Goal: Task Accomplishment & Management: Use online tool/utility

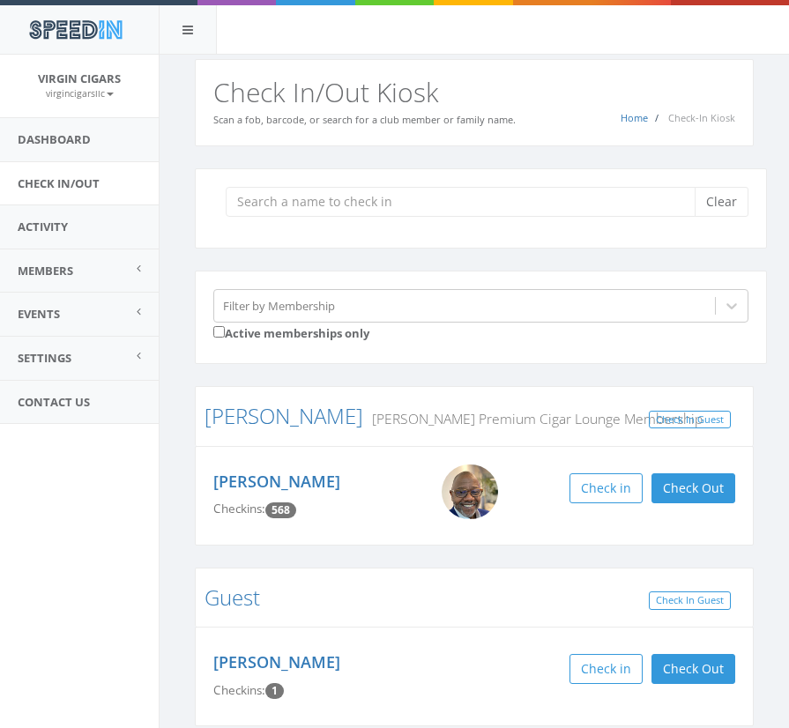
scroll to position [613, 0]
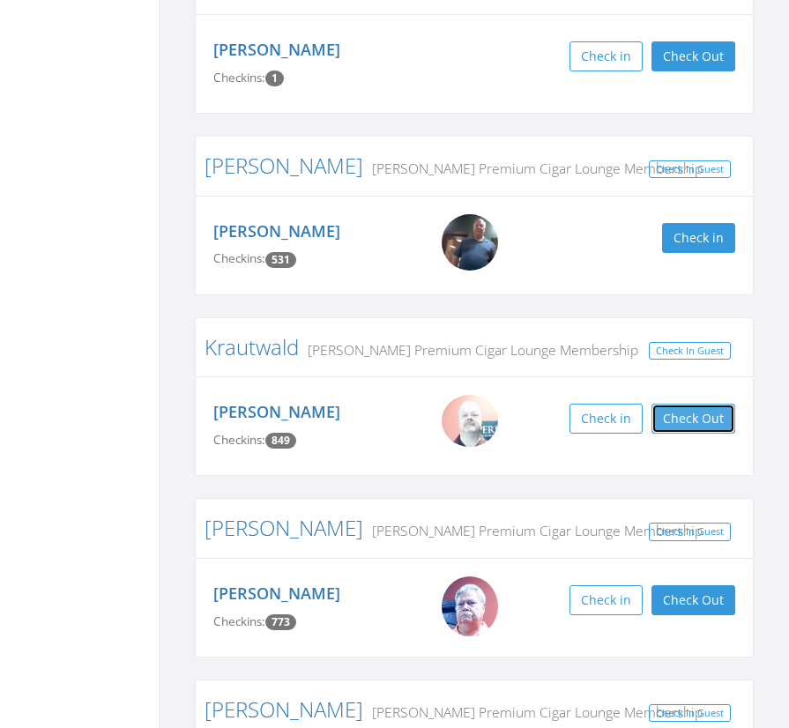
click at [679, 419] on button "Check Out" at bounding box center [694, 419] width 84 height 30
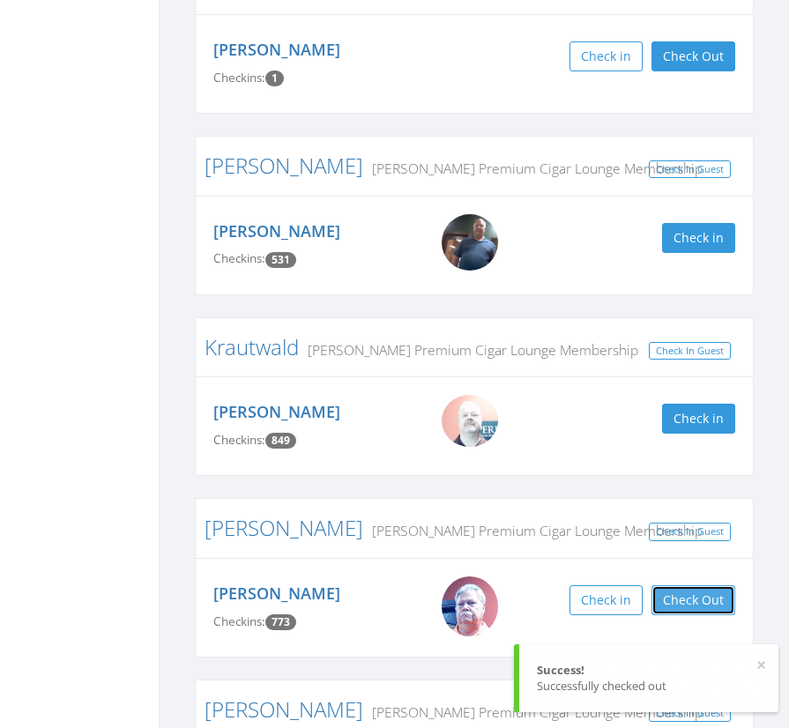
click at [687, 607] on button "Check Out" at bounding box center [694, 600] width 84 height 30
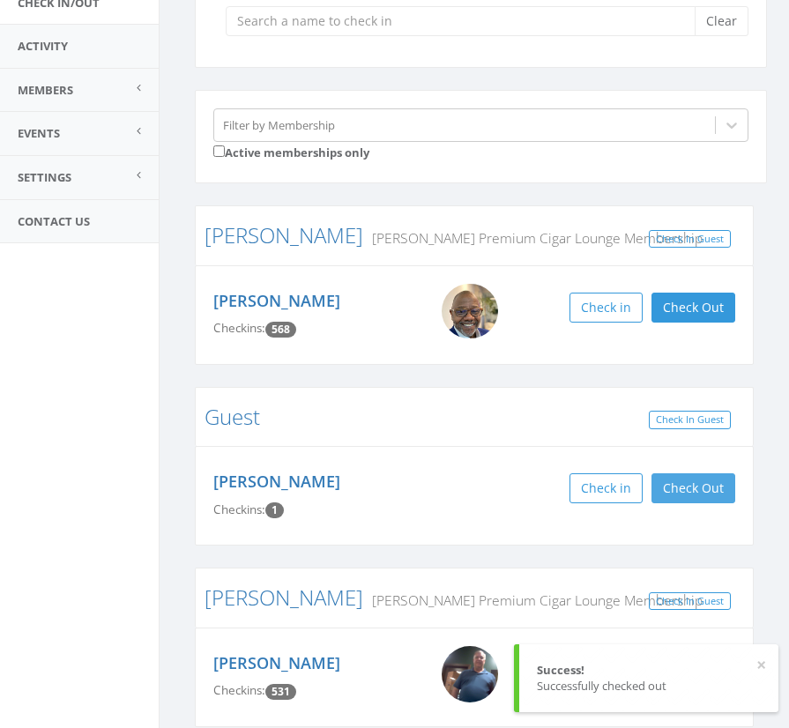
scroll to position [180, 0]
click at [688, 486] on button "Check Out" at bounding box center [694, 489] width 84 height 30
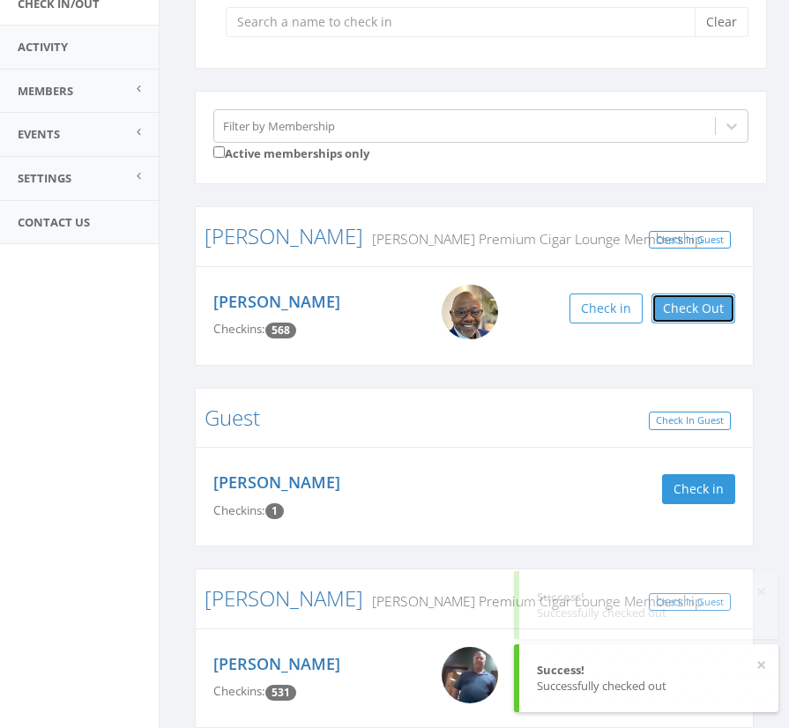
click at [676, 305] on button "Check Out" at bounding box center [694, 309] width 84 height 30
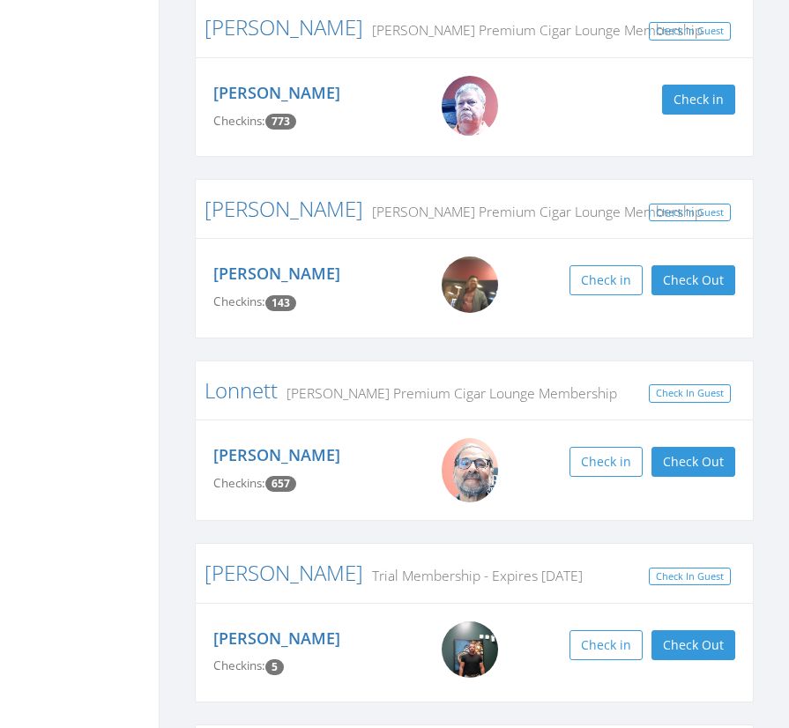
scroll to position [1115, 0]
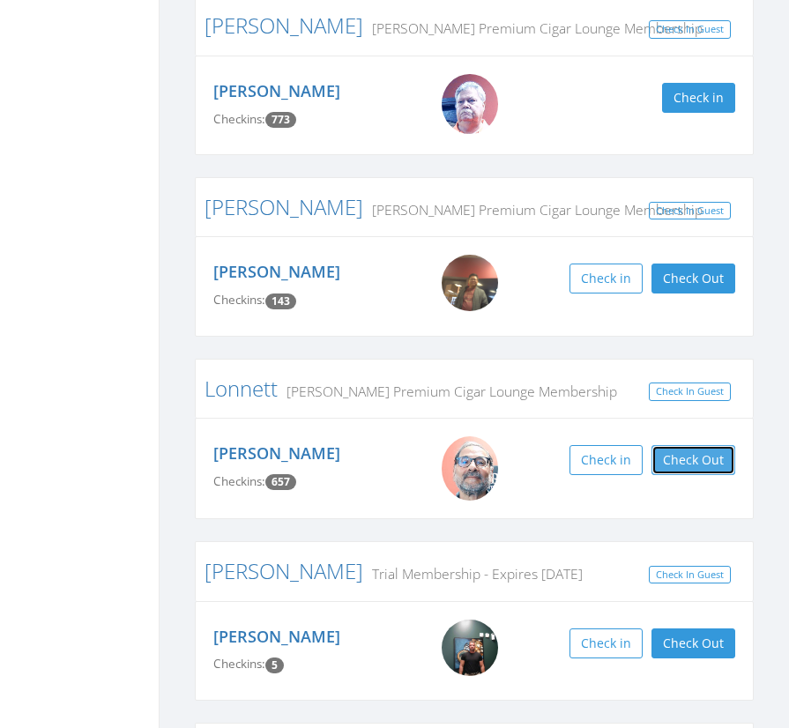
click at [691, 458] on button "Check Out" at bounding box center [694, 460] width 84 height 30
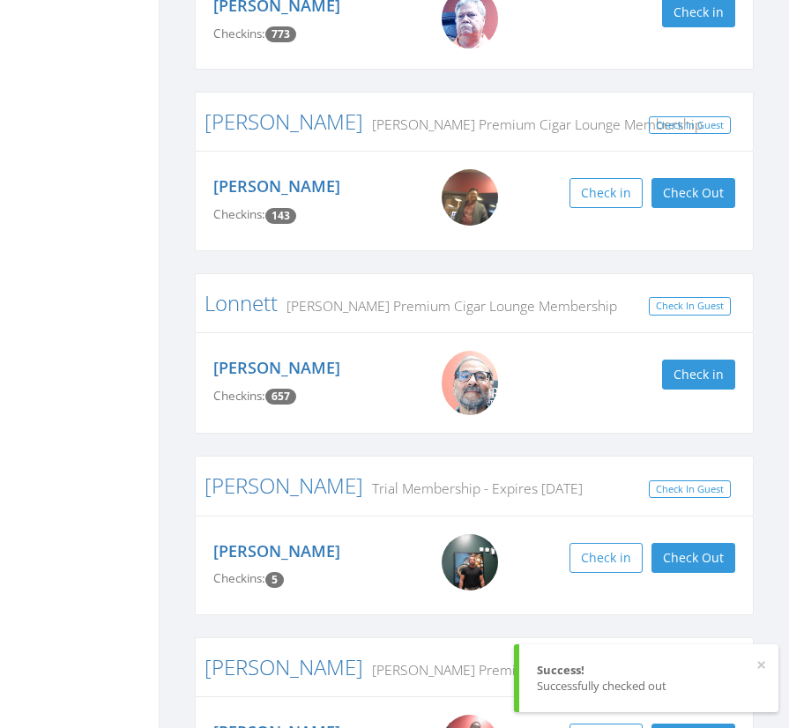
scroll to position [1348, 0]
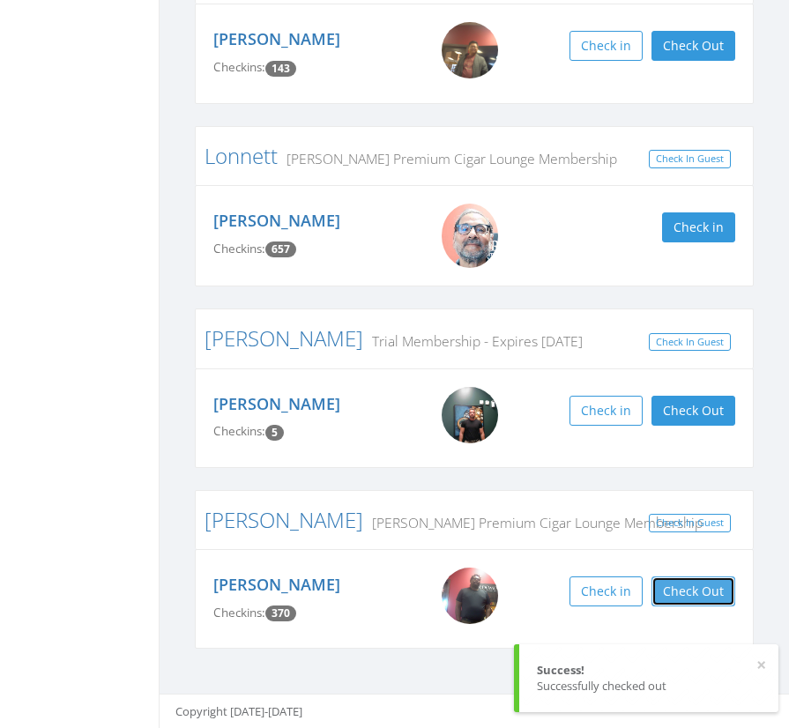
click at [676, 587] on button "Check Out" at bounding box center [694, 592] width 84 height 30
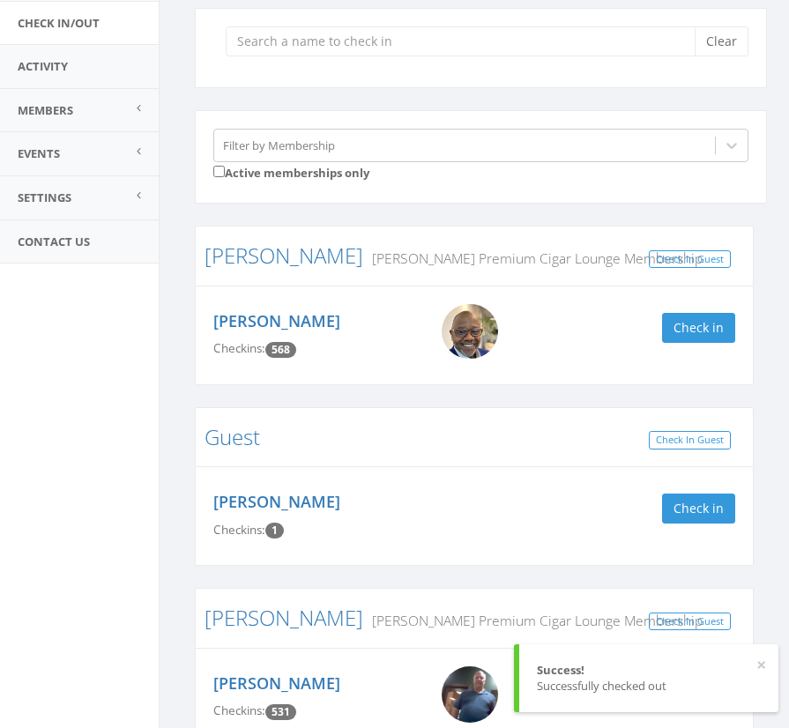
scroll to position [0, 0]
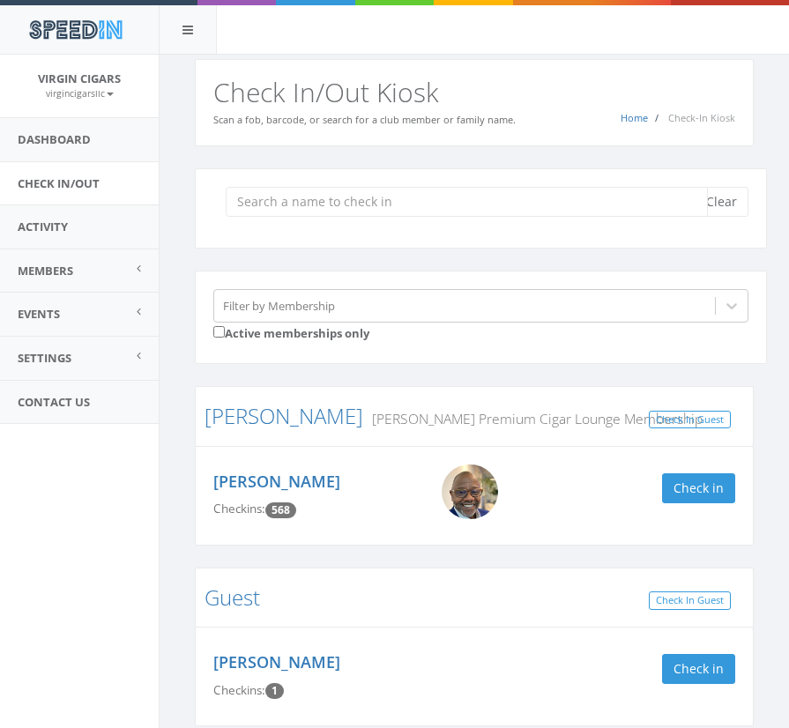
click at [461, 206] on input "search" at bounding box center [467, 202] width 482 height 30
type input "[PERSON_NAME]"
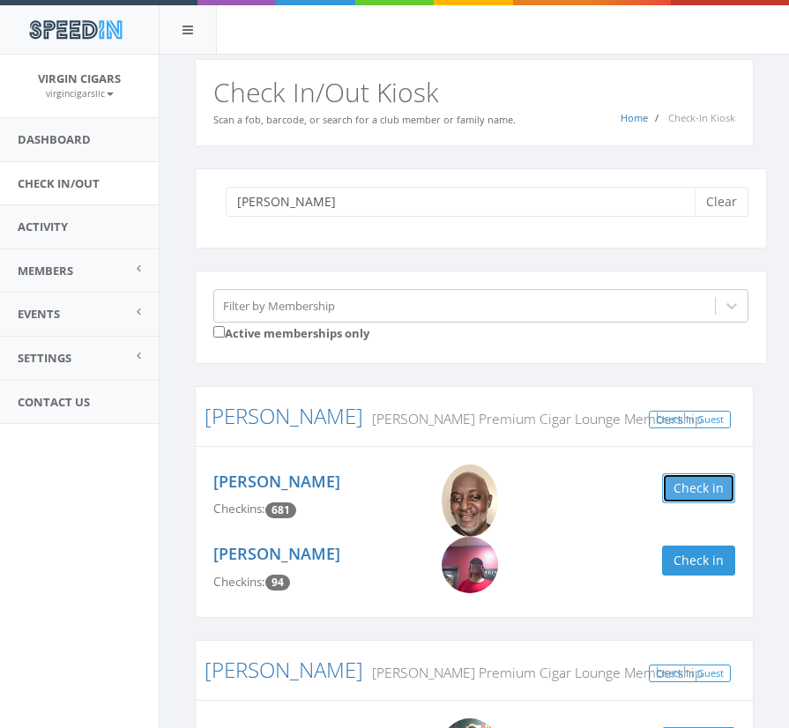
click at [674, 485] on button "Check in" at bounding box center [698, 488] width 73 height 30
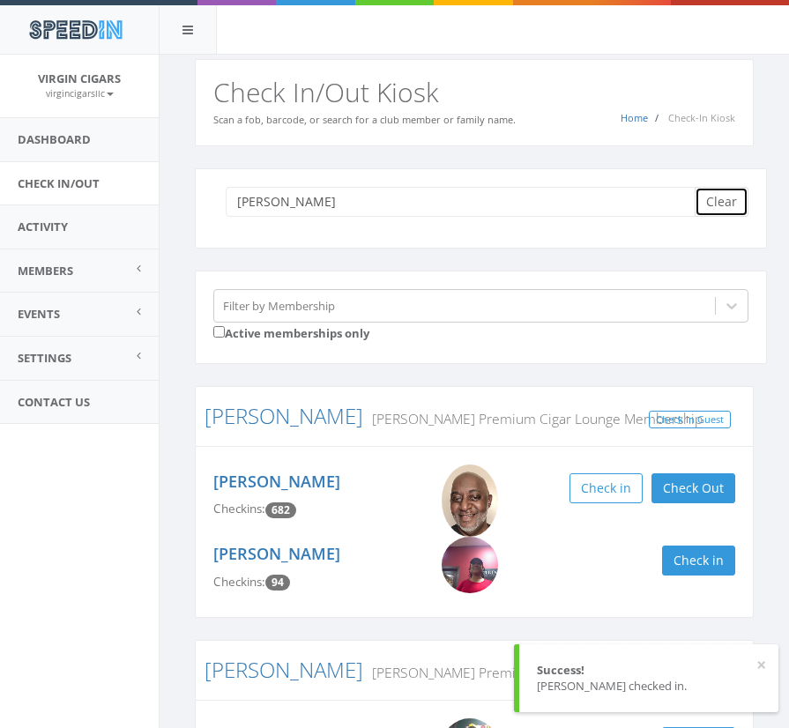
click at [724, 209] on button "Clear" at bounding box center [722, 202] width 54 height 30
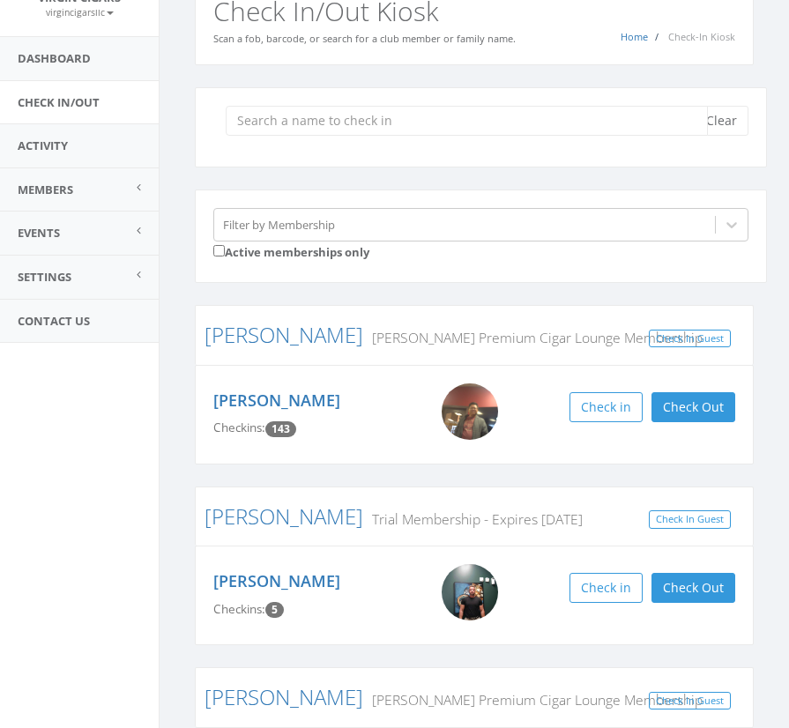
scroll to position [75, 0]
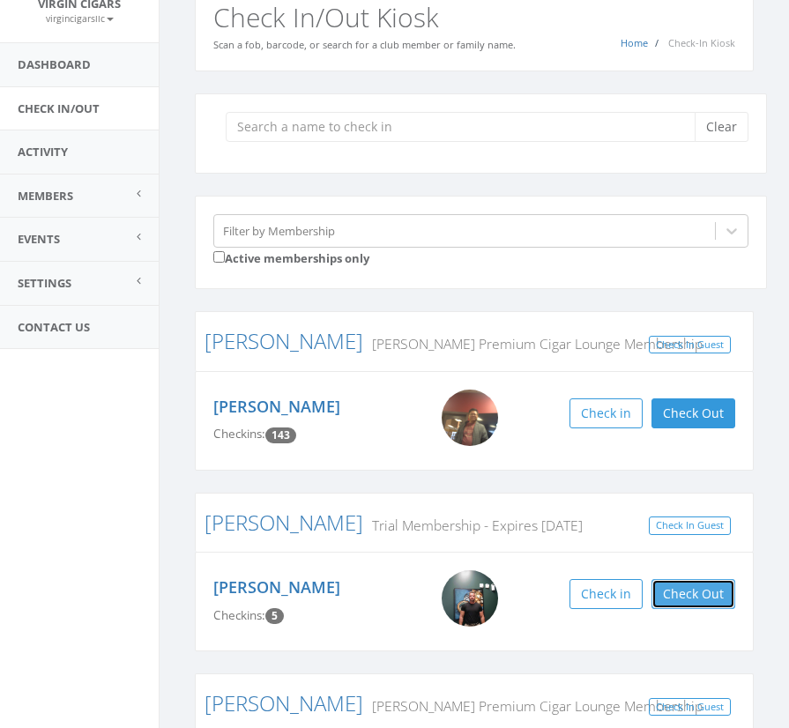
click at [684, 586] on button "Check Out" at bounding box center [694, 594] width 84 height 30
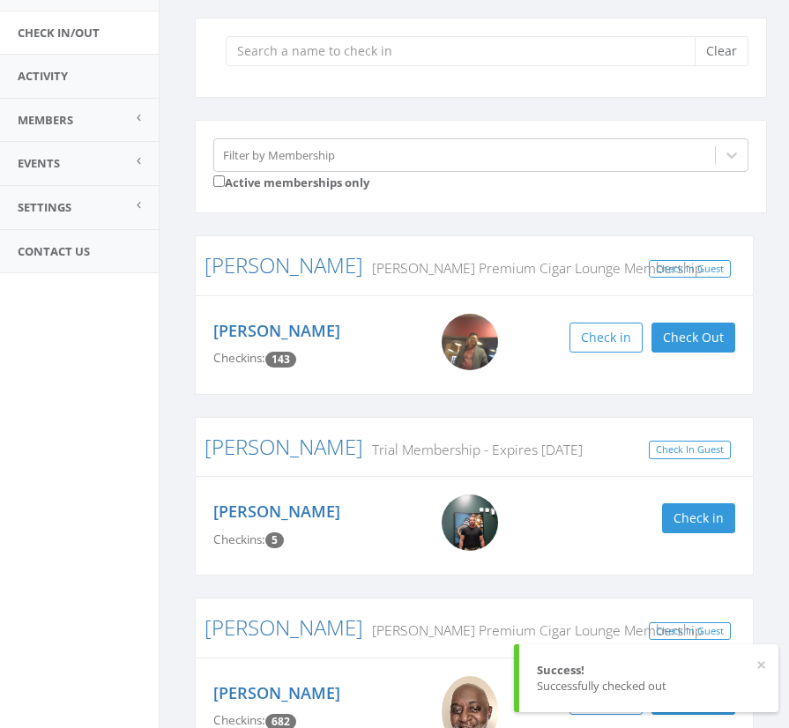
scroll to position [184, 0]
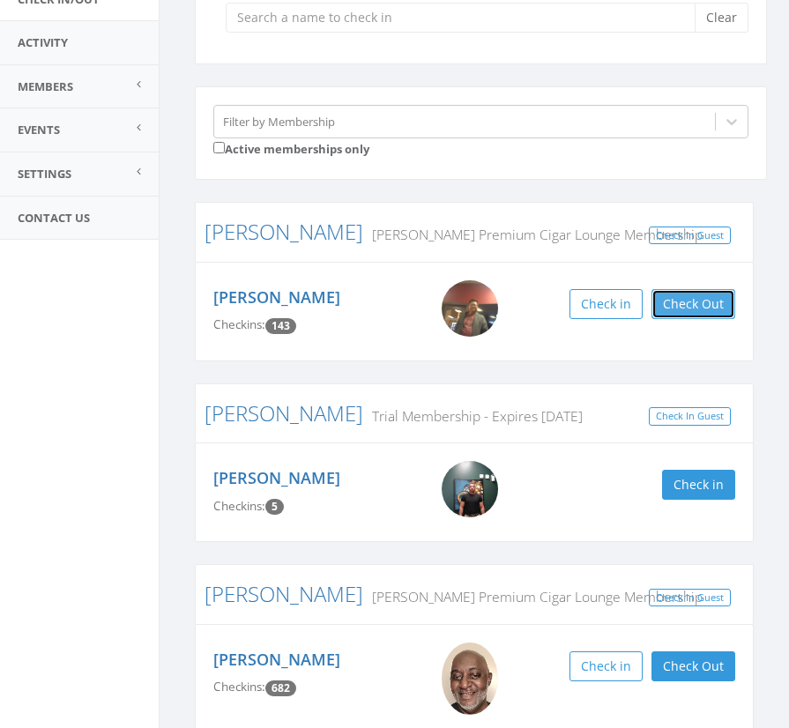
click at [687, 313] on button "Check Out" at bounding box center [694, 304] width 84 height 30
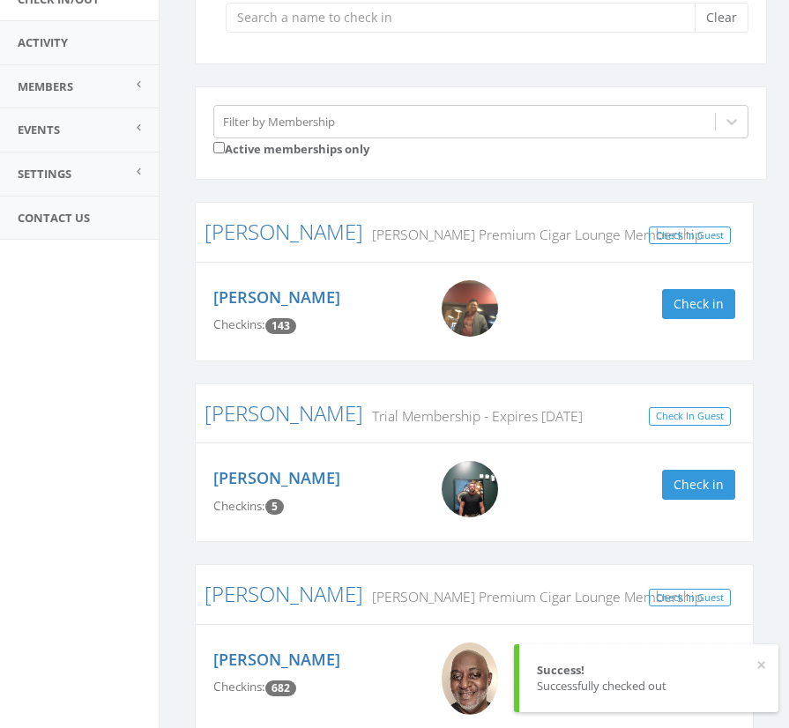
scroll to position [269, 0]
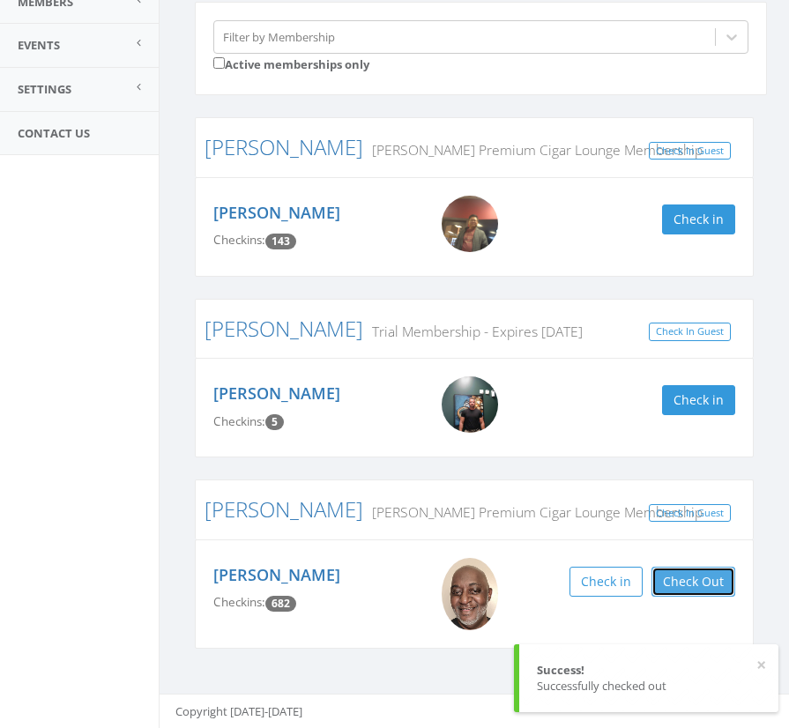
click at [689, 577] on button "Check Out" at bounding box center [694, 582] width 84 height 30
